Goal: Information Seeking & Learning: Learn about a topic

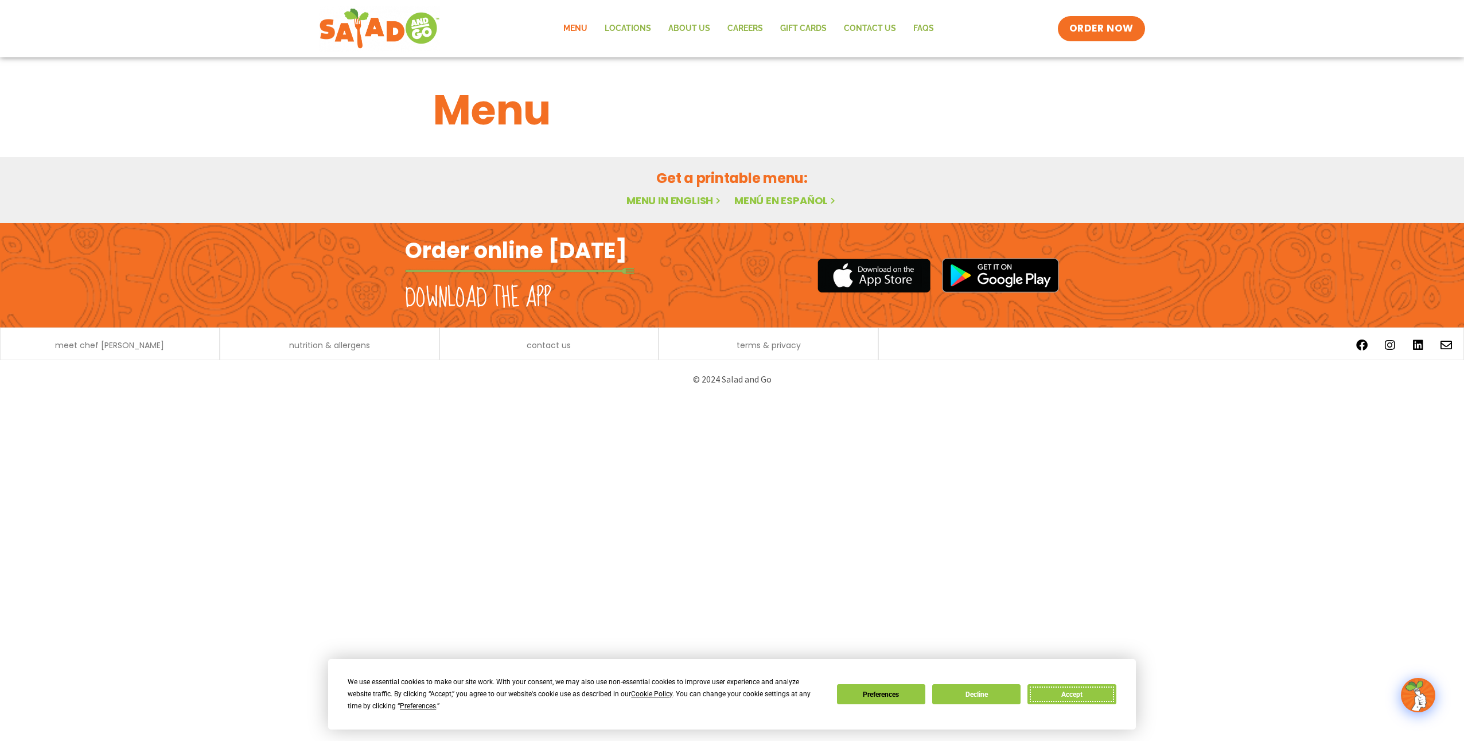
click at [1058, 691] on button "Accept" at bounding box center [1071, 694] width 88 height 20
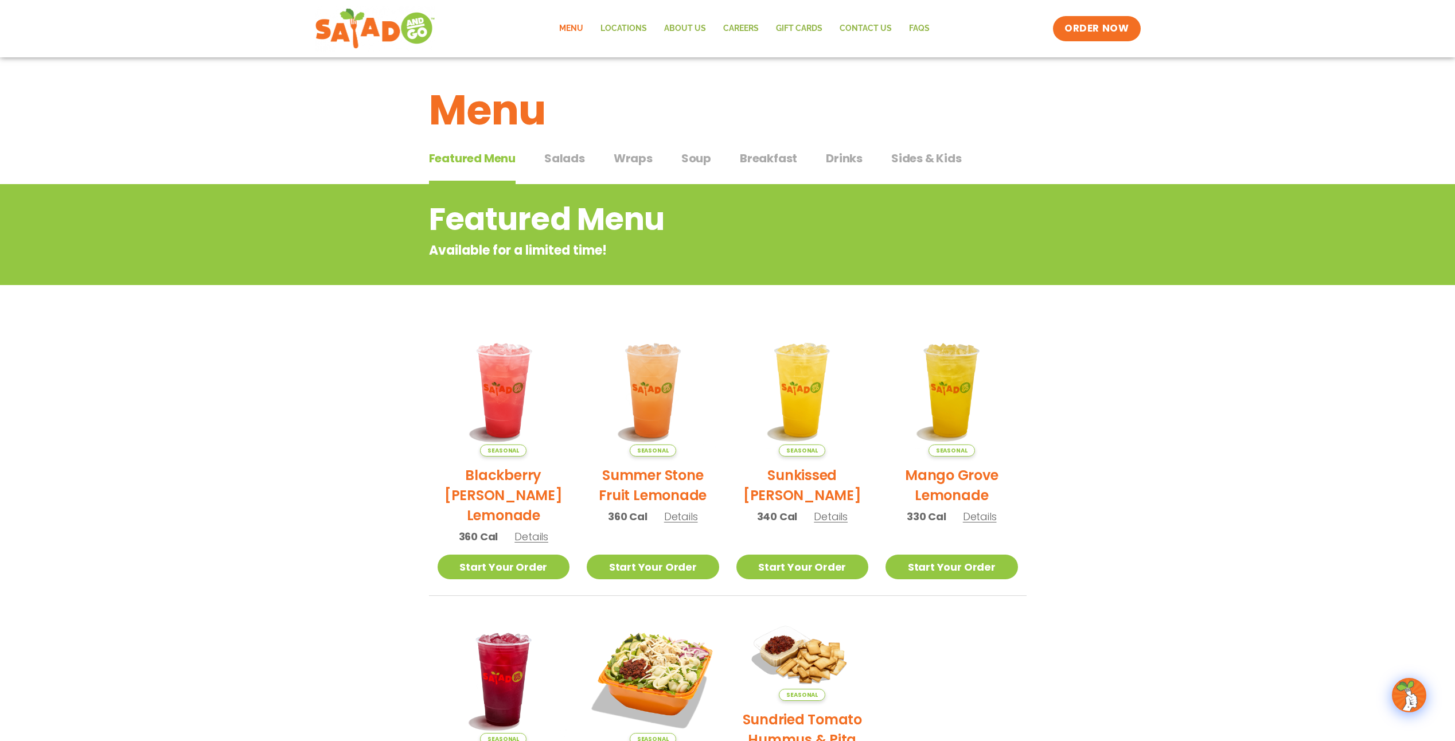
click at [641, 163] on span "Wraps" at bounding box center [633, 158] width 39 height 17
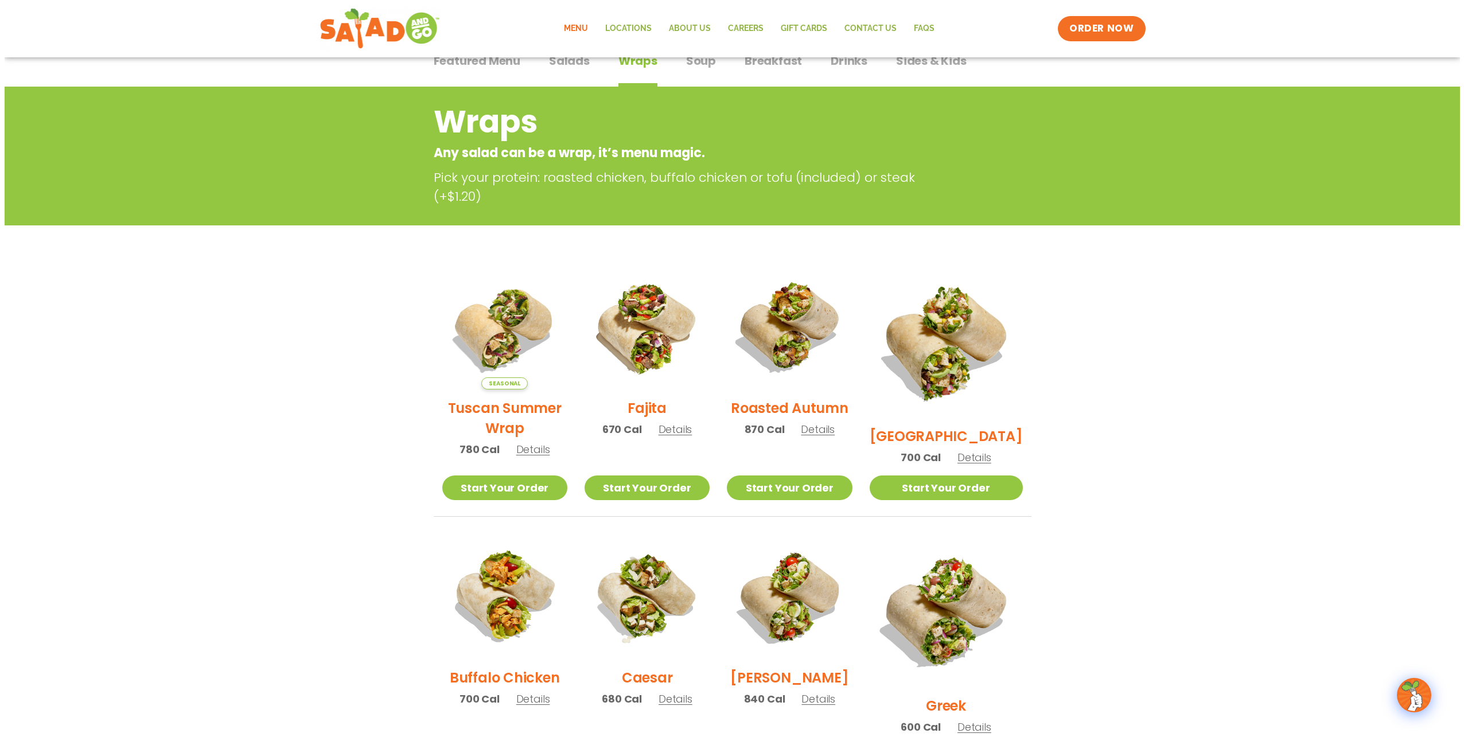
scroll to position [115, 0]
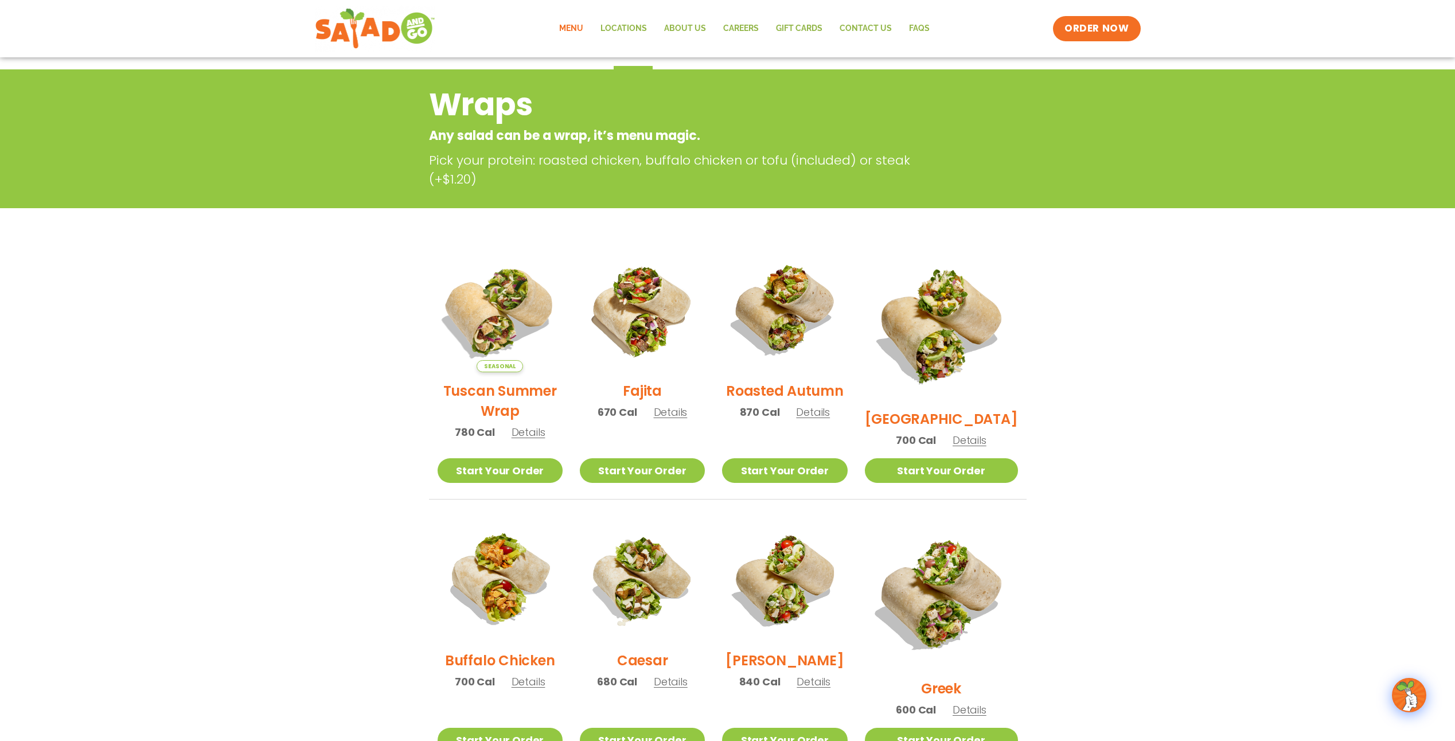
click at [485, 311] on img at bounding box center [499, 309] width 147 height 147
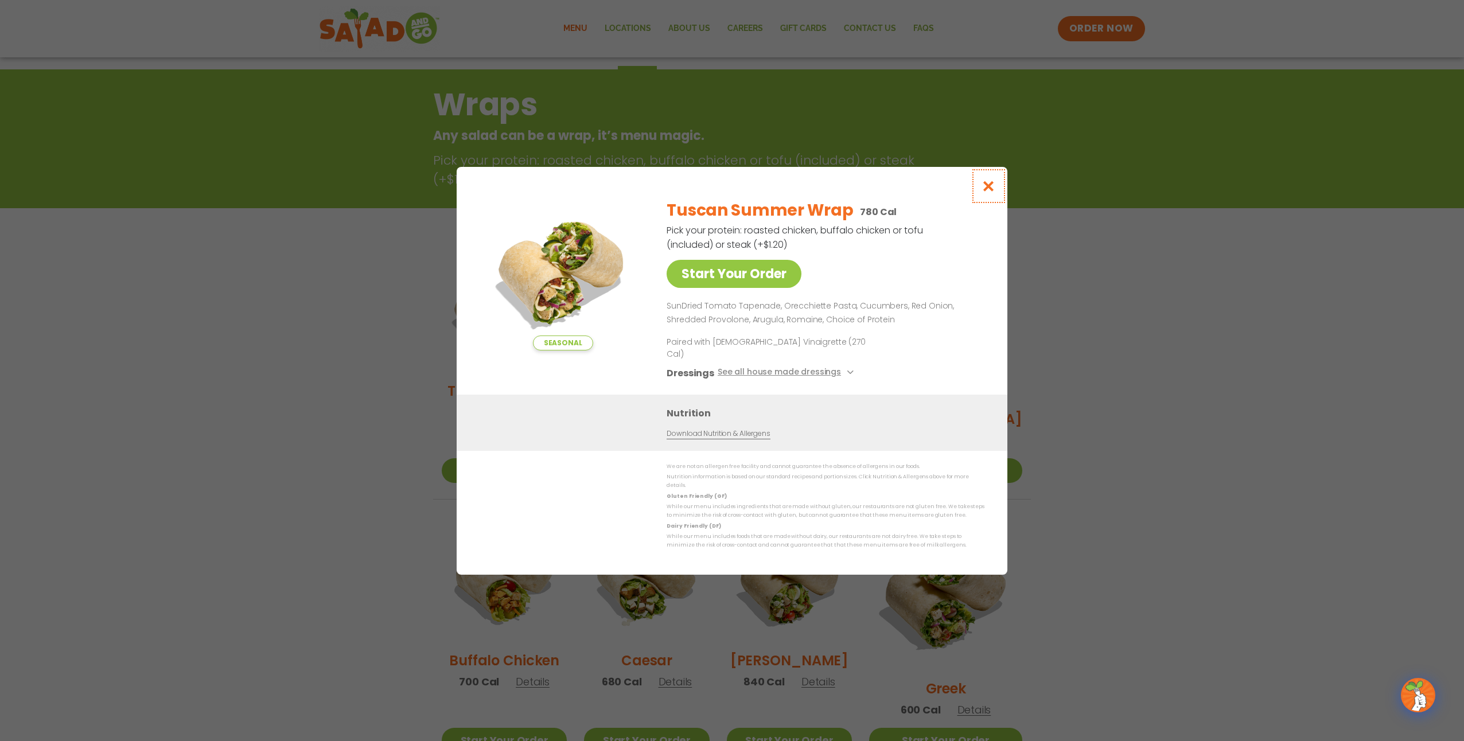
click at [992, 192] on icon "Close modal" at bounding box center [988, 186] width 14 height 12
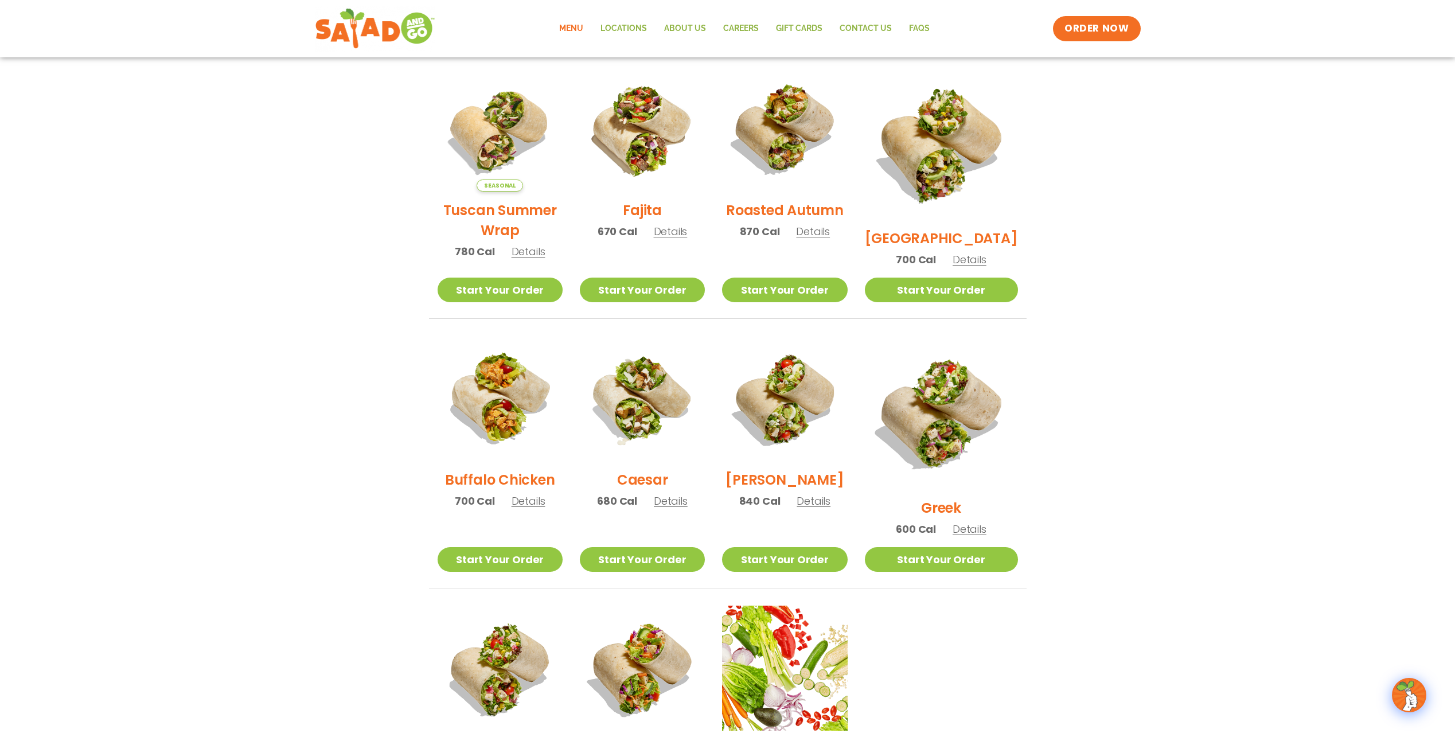
scroll to position [299, 0]
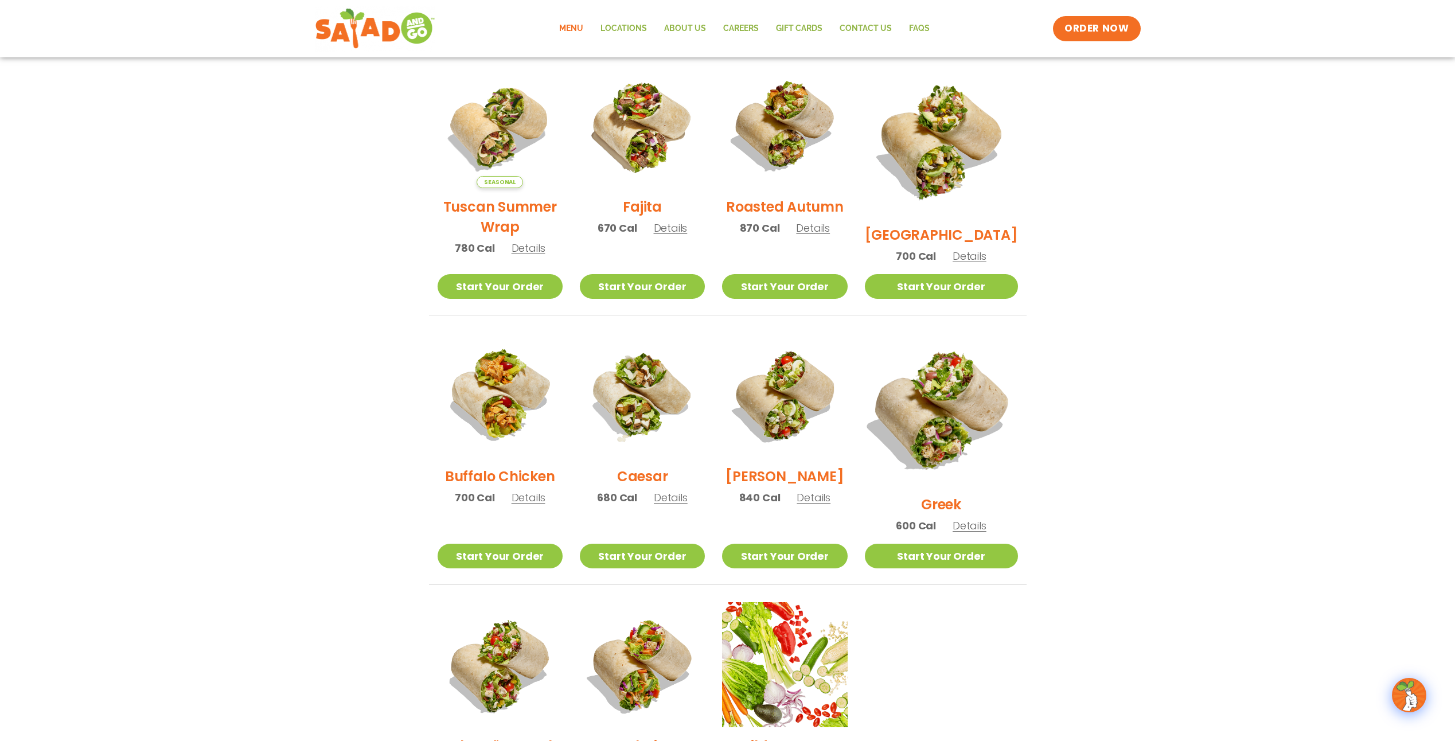
click at [957, 410] on img at bounding box center [941, 410] width 180 height 180
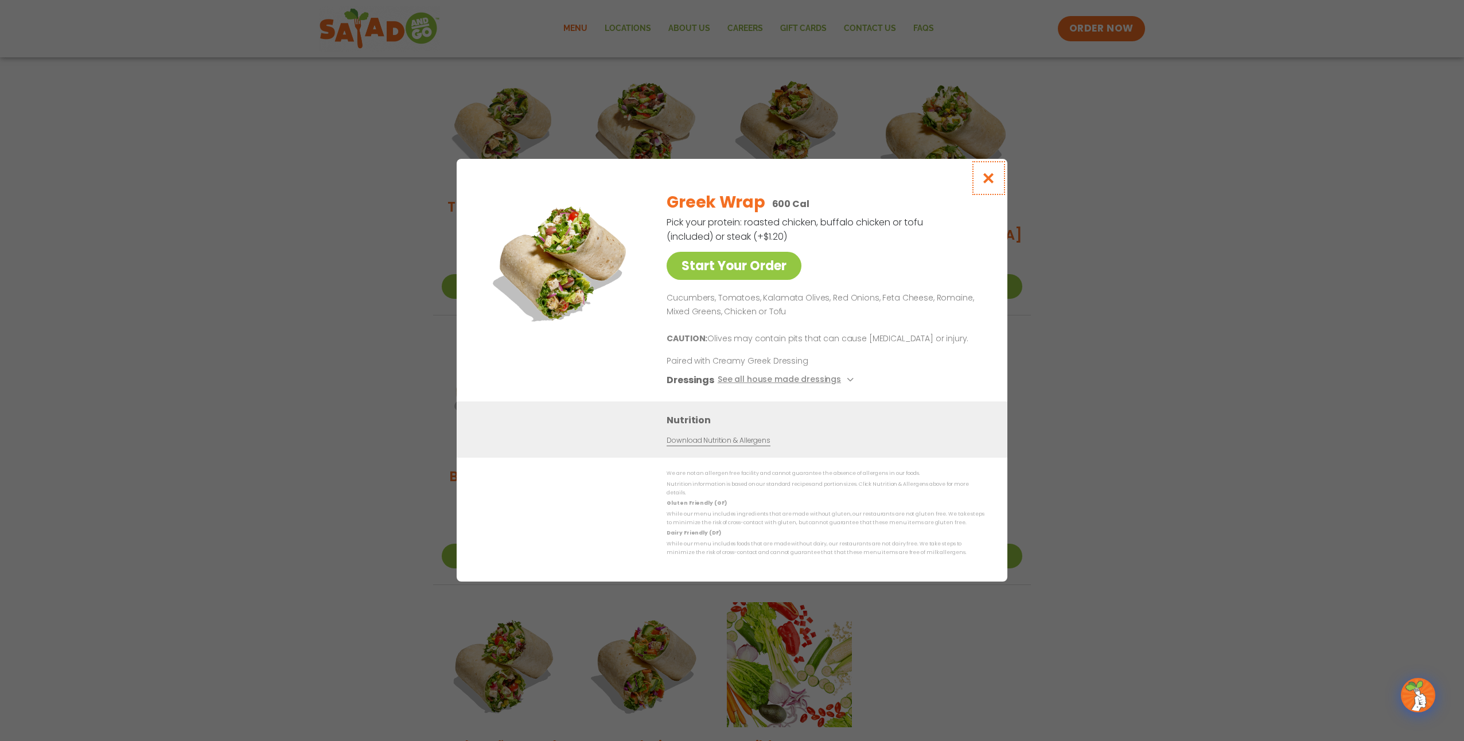
click at [988, 178] on icon "Close modal" at bounding box center [988, 178] width 14 height 12
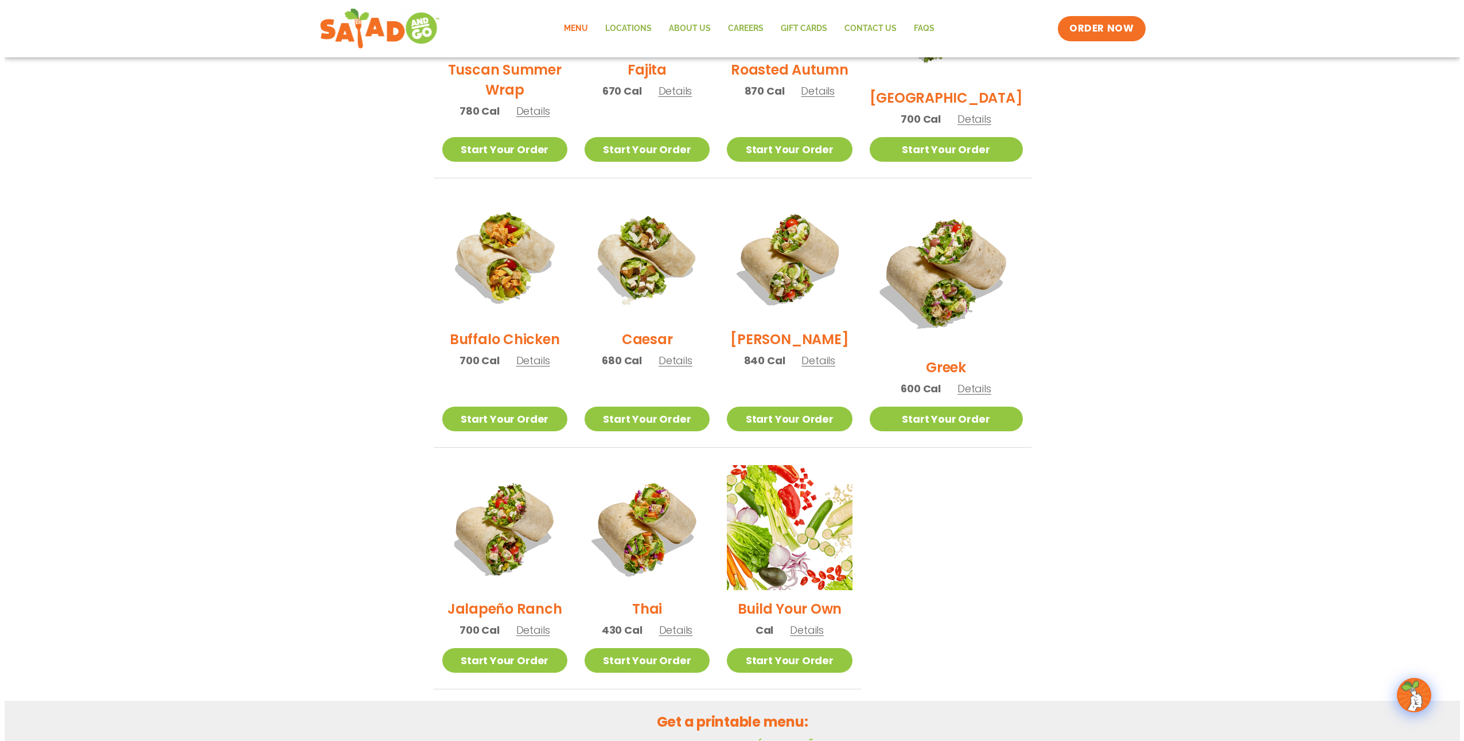
scroll to position [471, 0]
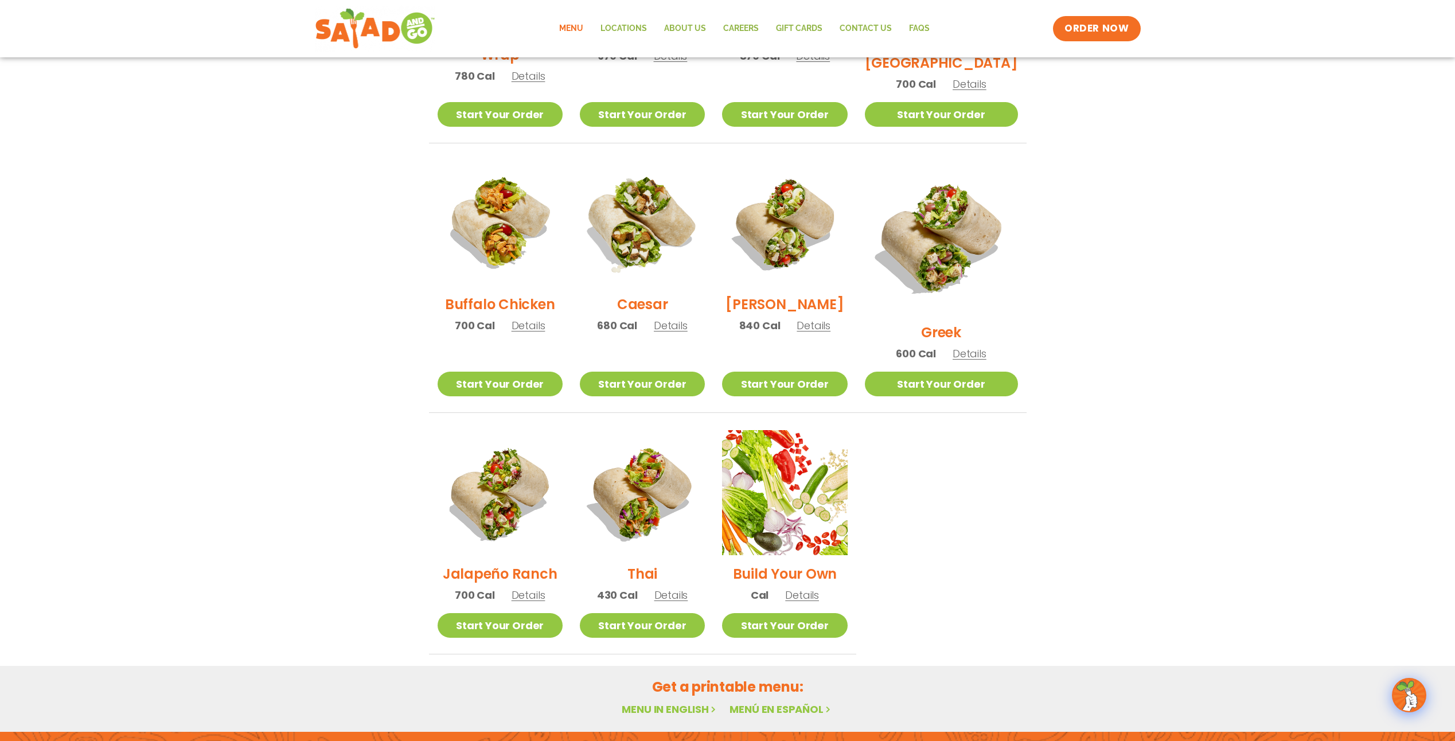
click at [644, 213] on img at bounding box center [642, 223] width 147 height 147
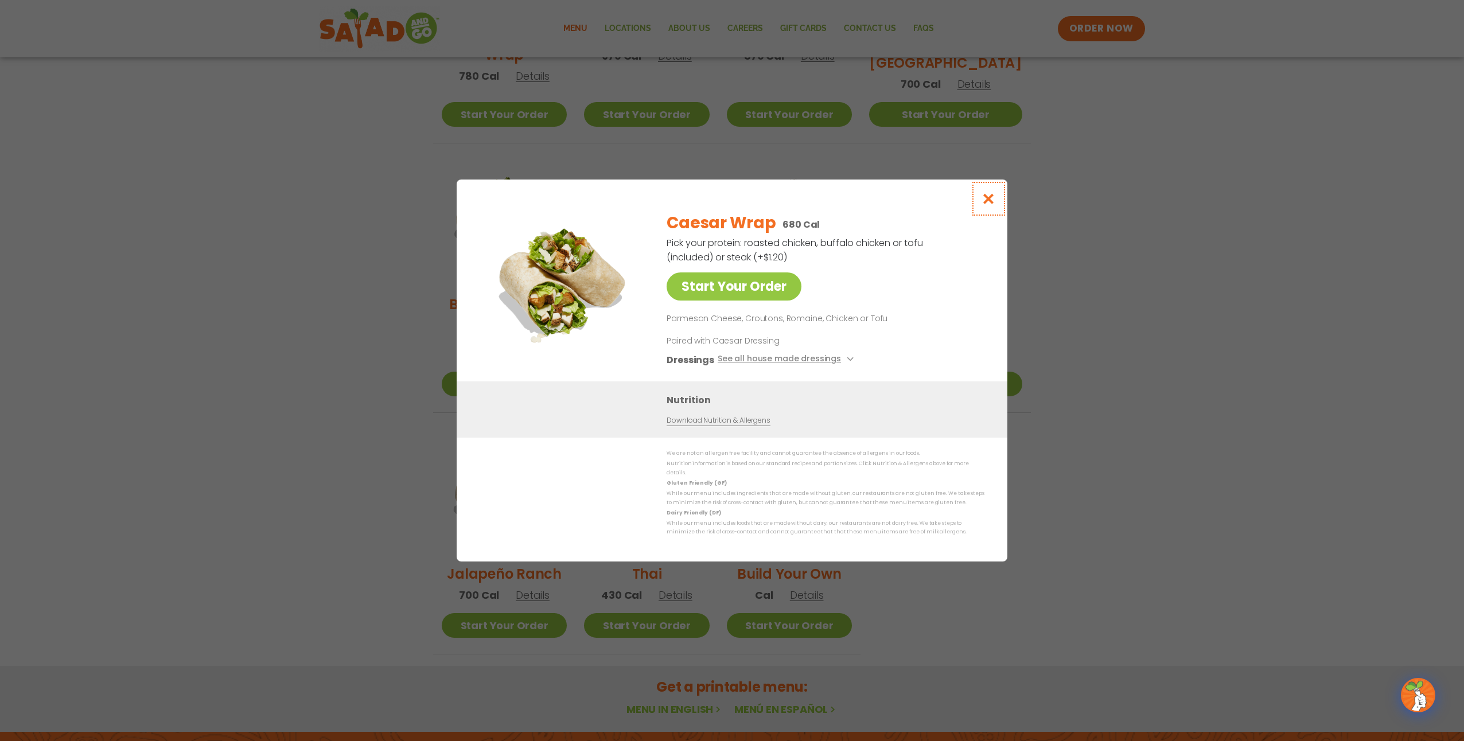
click at [987, 204] on icon "Close modal" at bounding box center [988, 199] width 14 height 12
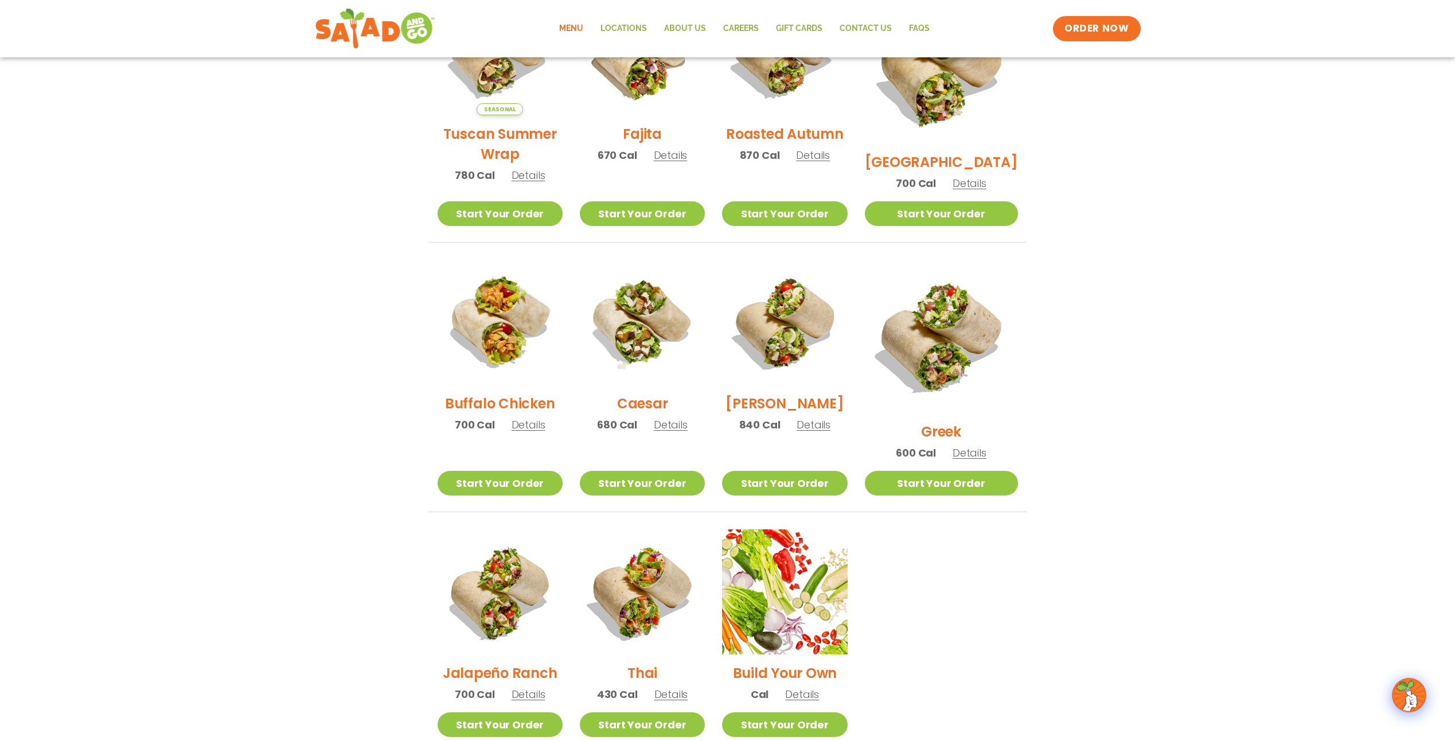
scroll to position [370, 0]
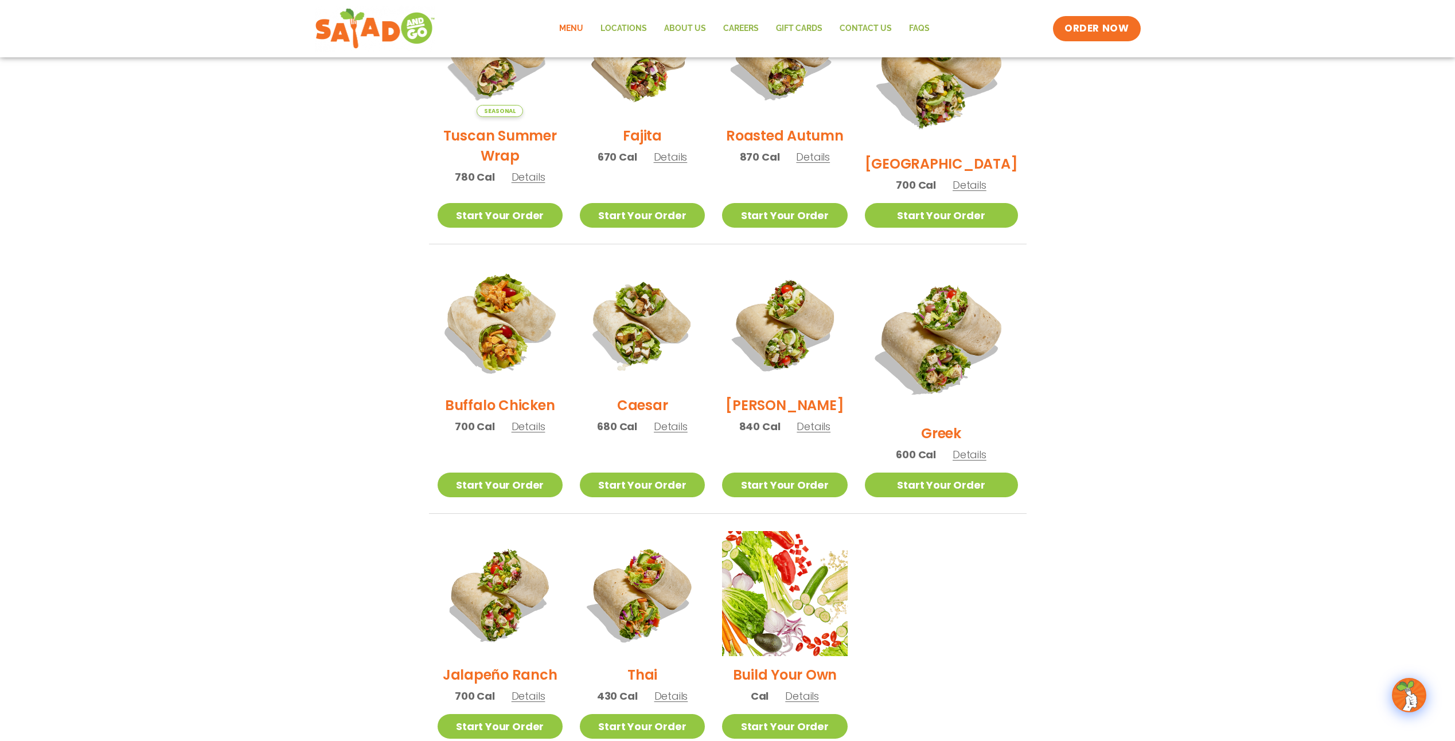
click at [492, 328] on img at bounding box center [499, 324] width 147 height 147
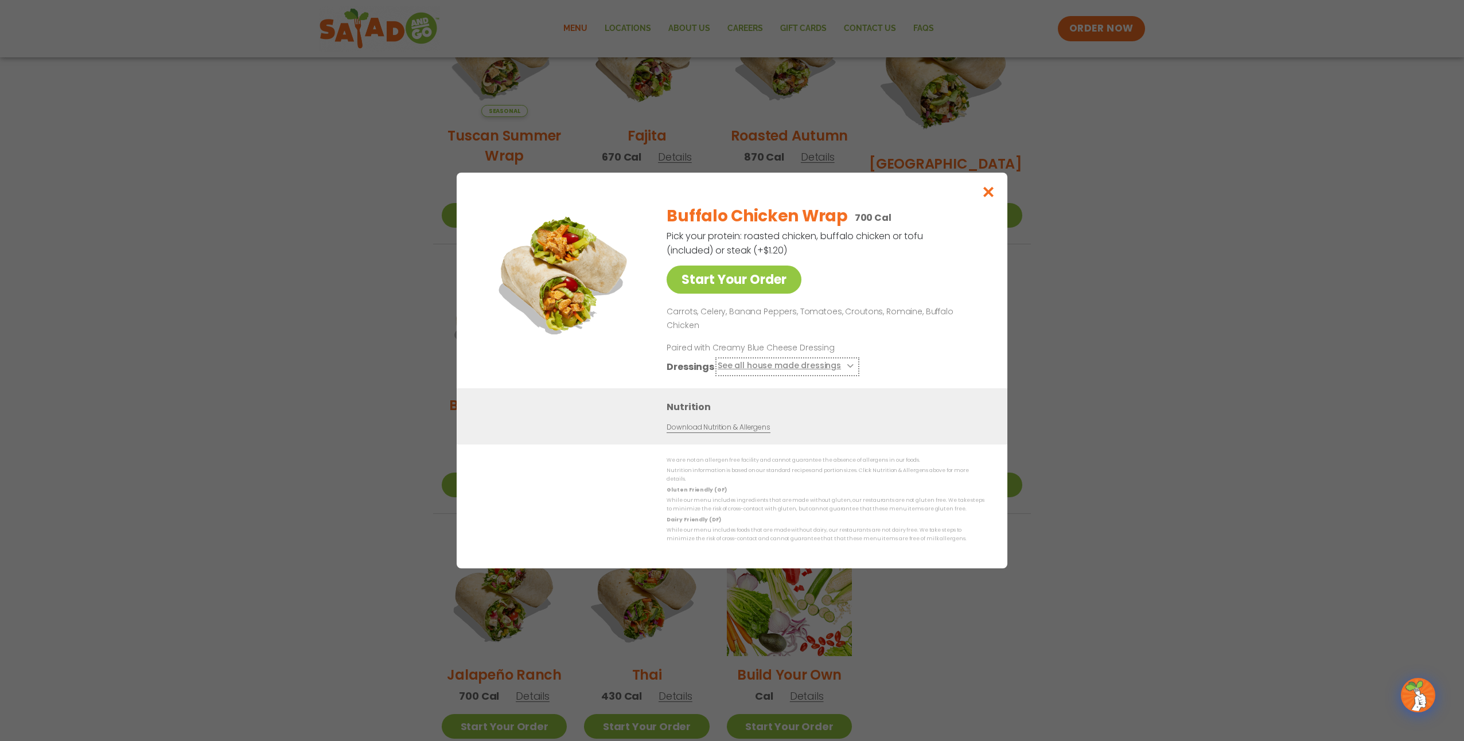
click at [848, 361] on button "See all house made dressings" at bounding box center [787, 367] width 139 height 14
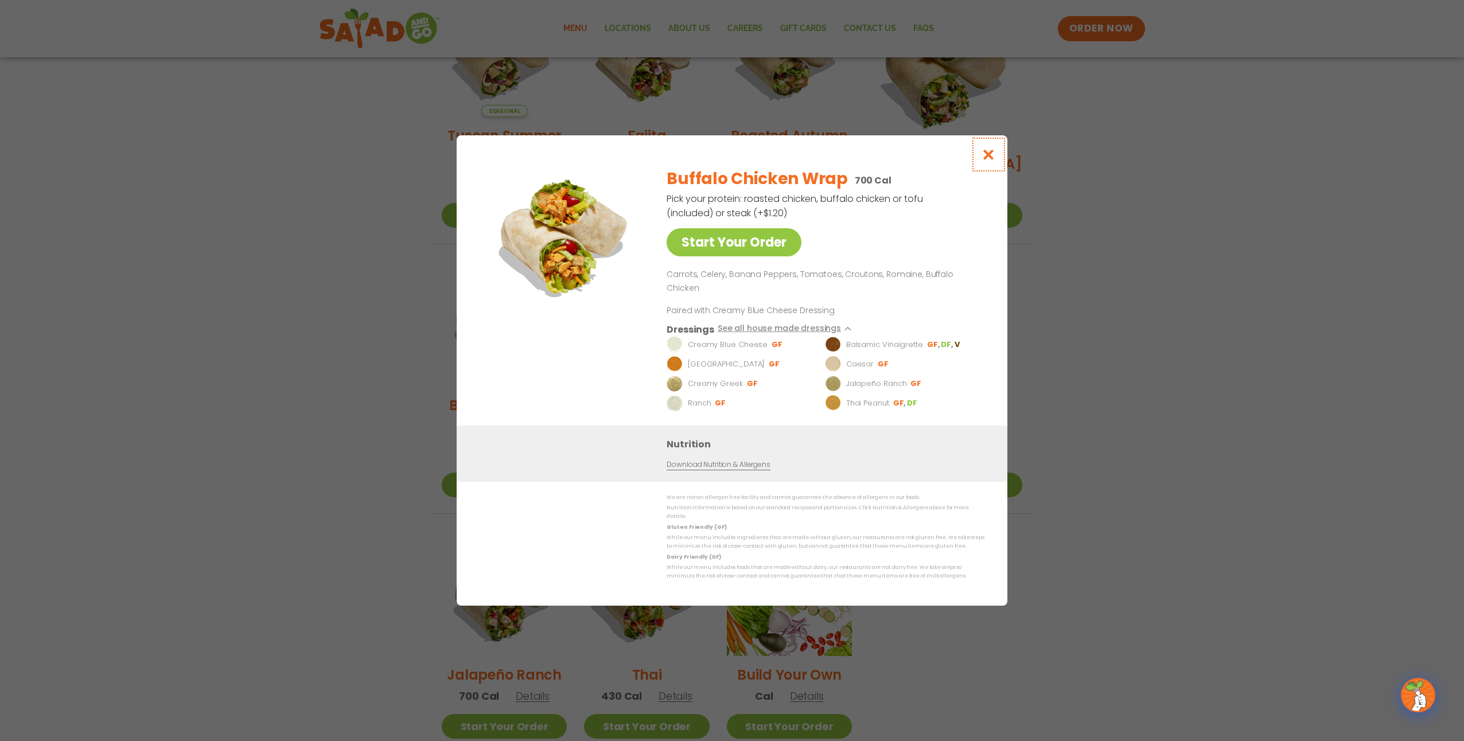
click at [980, 170] on button "Close modal" at bounding box center [988, 154] width 37 height 38
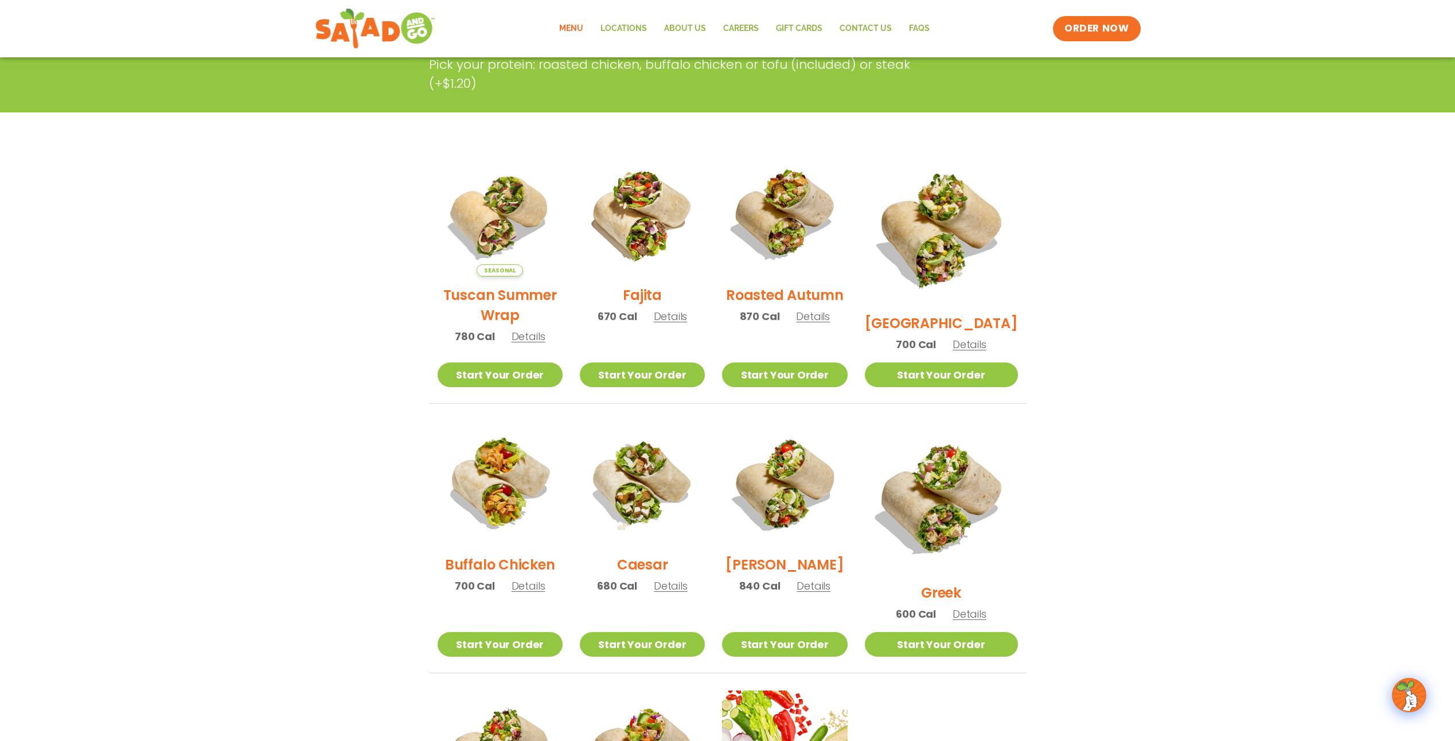
scroll to position [198, 0]
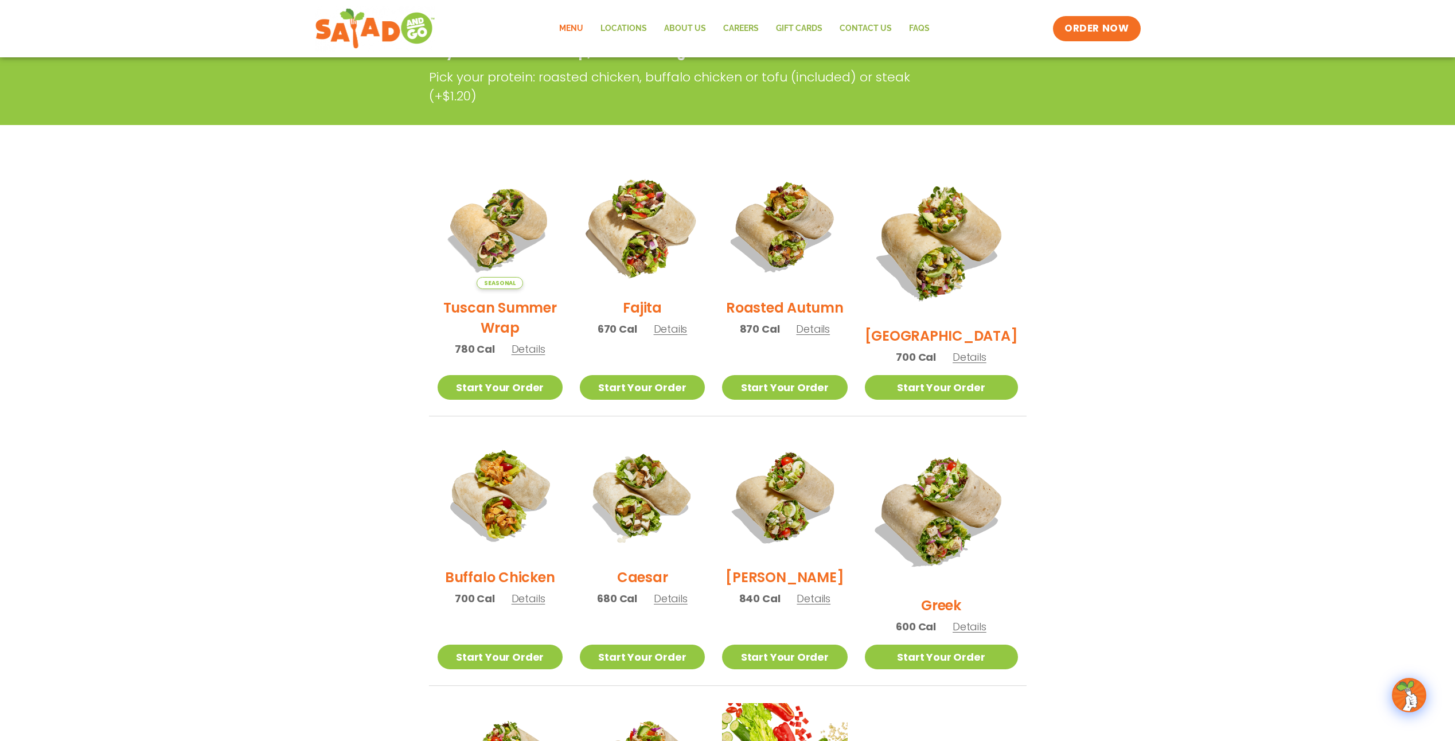
click at [632, 220] on img at bounding box center [642, 226] width 147 height 147
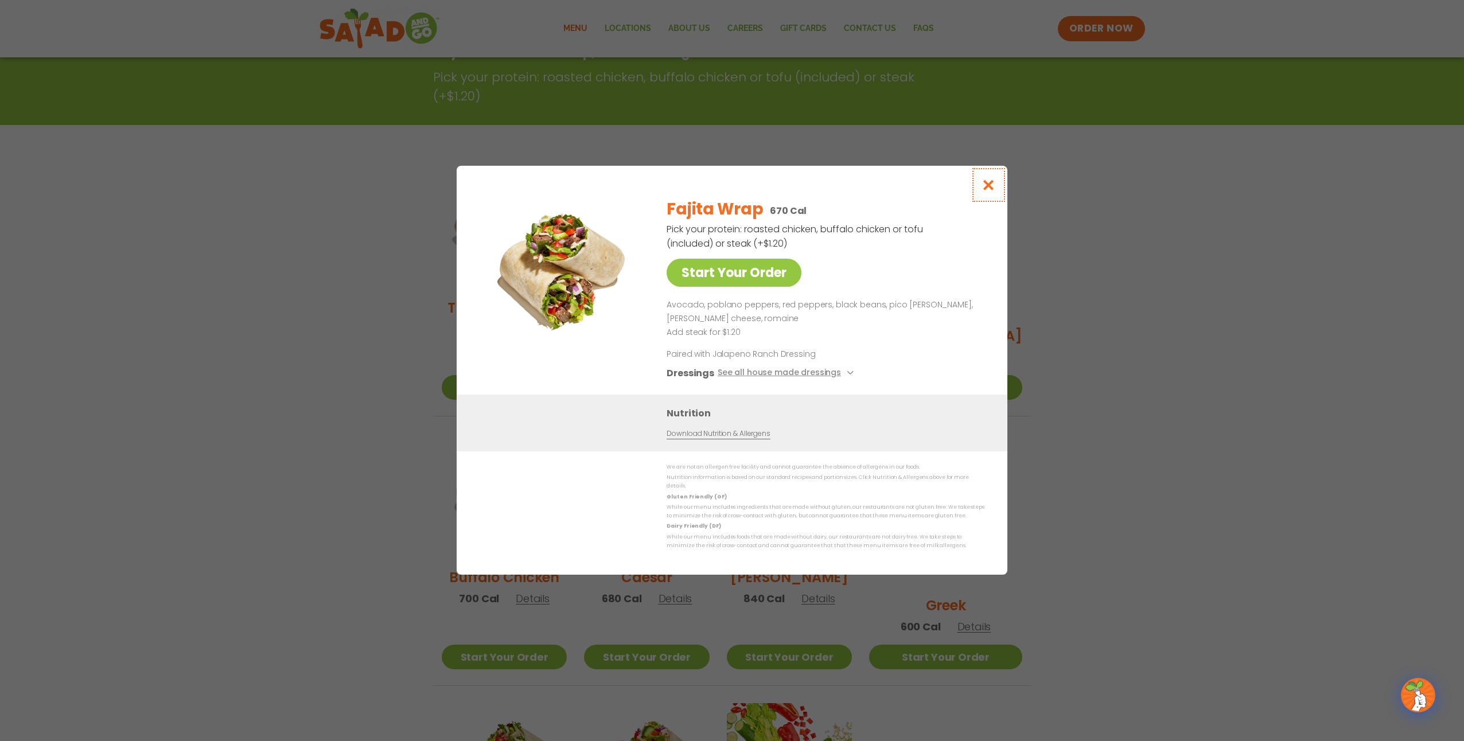
click at [988, 190] on icon "Close modal" at bounding box center [988, 185] width 14 height 12
